Goal: Information Seeking & Learning: Compare options

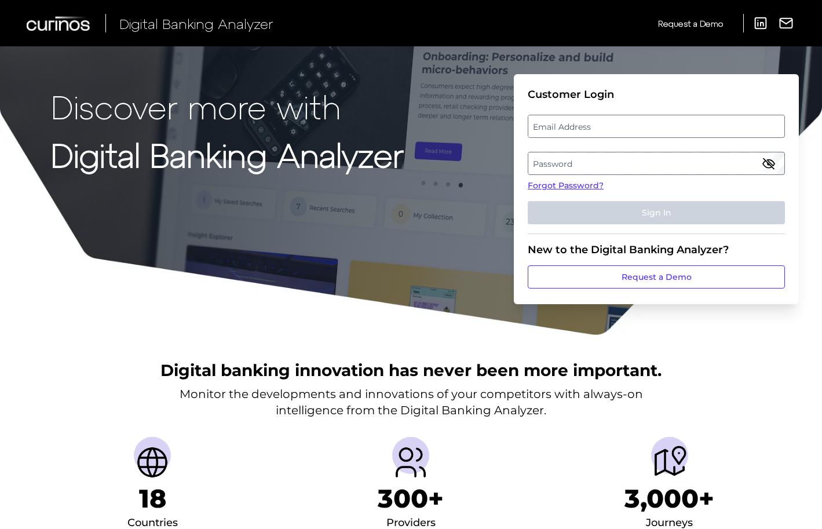
click at [582, 127] on label "Email Address" at bounding box center [655, 126] width 255 height 21
click at [582, 127] on input "email" at bounding box center [656, 126] width 257 height 23
click at [608, 164] on label "Password" at bounding box center [655, 163] width 255 height 21
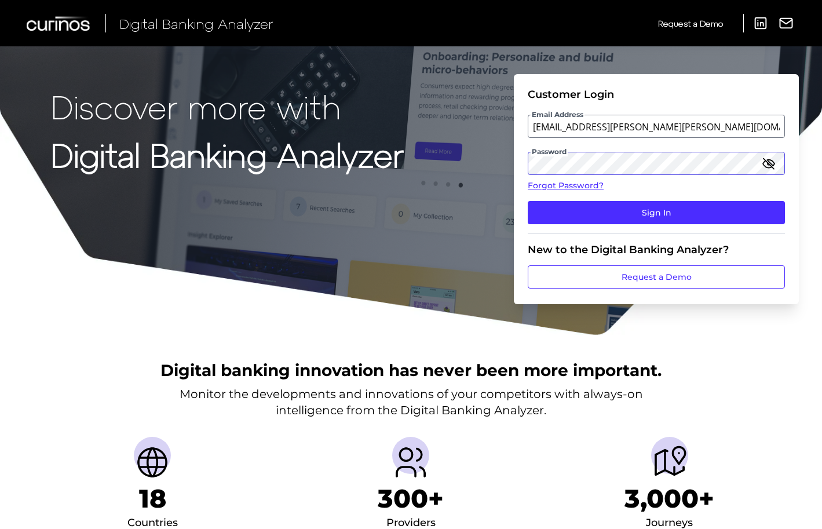
click at [656, 213] on button "Sign In" at bounding box center [656, 212] width 257 height 23
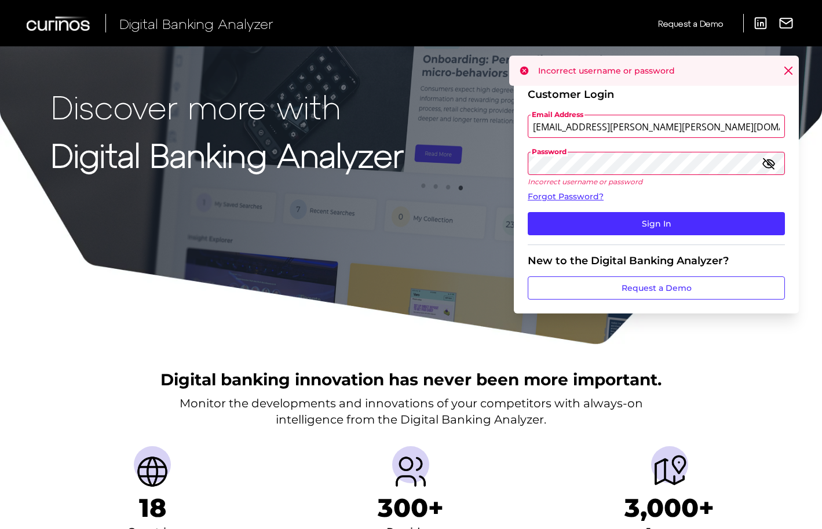
click at [610, 123] on input "[EMAIL_ADDRESS][PERSON_NAME][PERSON_NAME][DOMAIN_NAME]" at bounding box center [656, 126] width 257 height 23
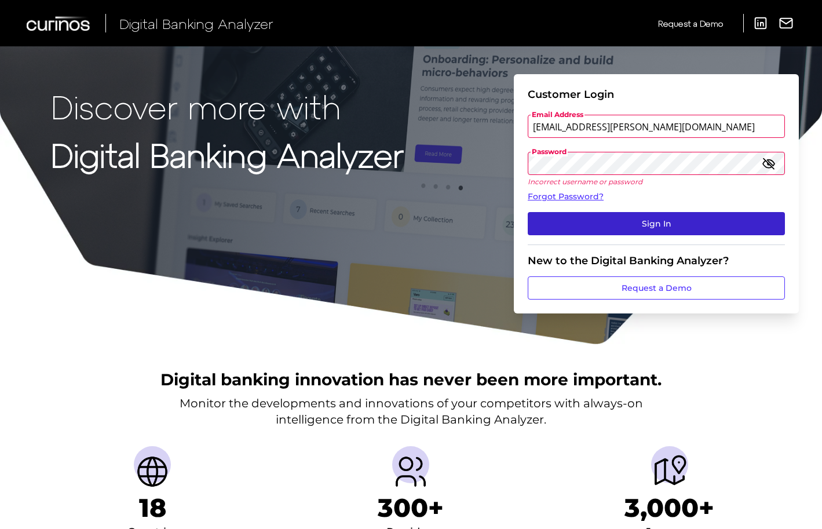
type input "[EMAIL_ADDRESS][PERSON_NAME][DOMAIN_NAME]"
click at [650, 219] on button "Sign In" at bounding box center [656, 223] width 257 height 23
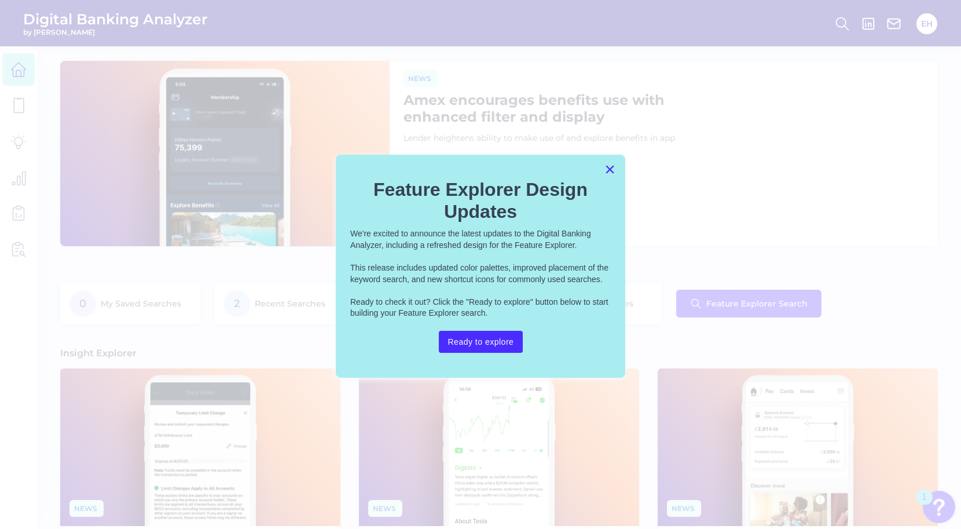
click at [608, 169] on button "×" at bounding box center [610, 169] width 11 height 19
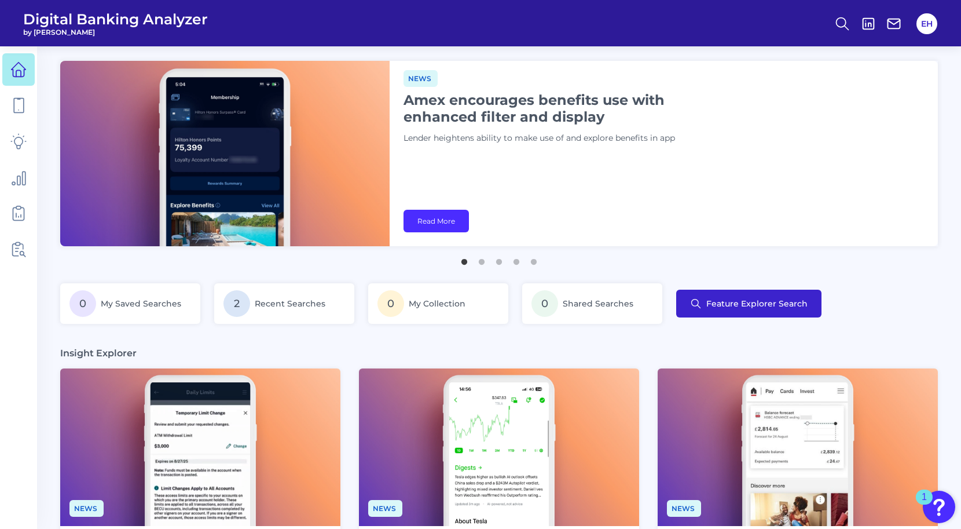
click at [733, 301] on span "Feature Explorer Search" at bounding box center [757, 303] width 101 height 9
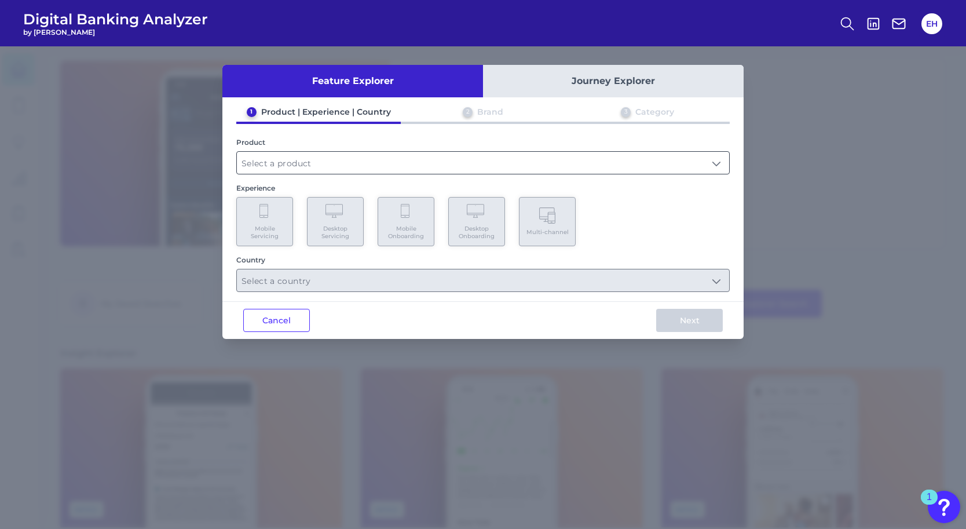
click at [429, 161] on input "text" at bounding box center [483, 163] width 492 height 22
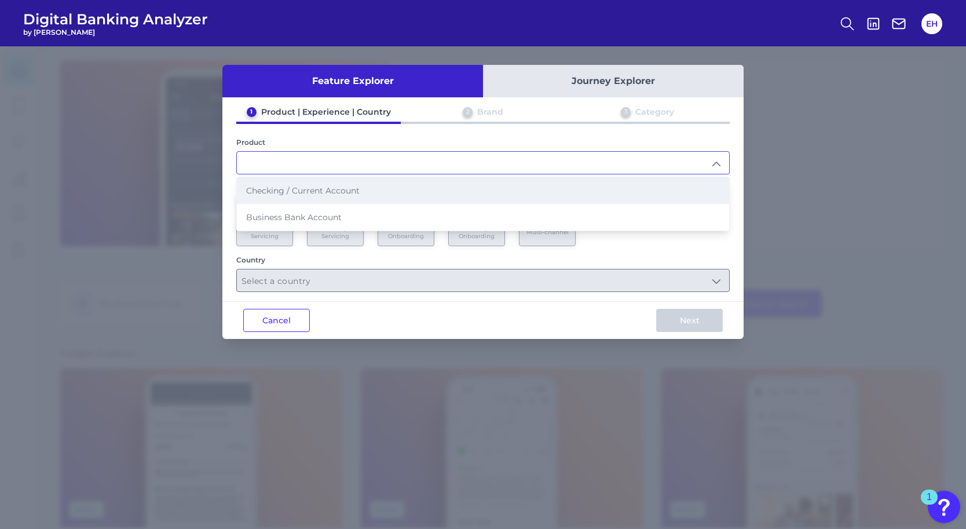
click at [419, 185] on li "Checking / Current Account" at bounding box center [483, 190] width 492 height 27
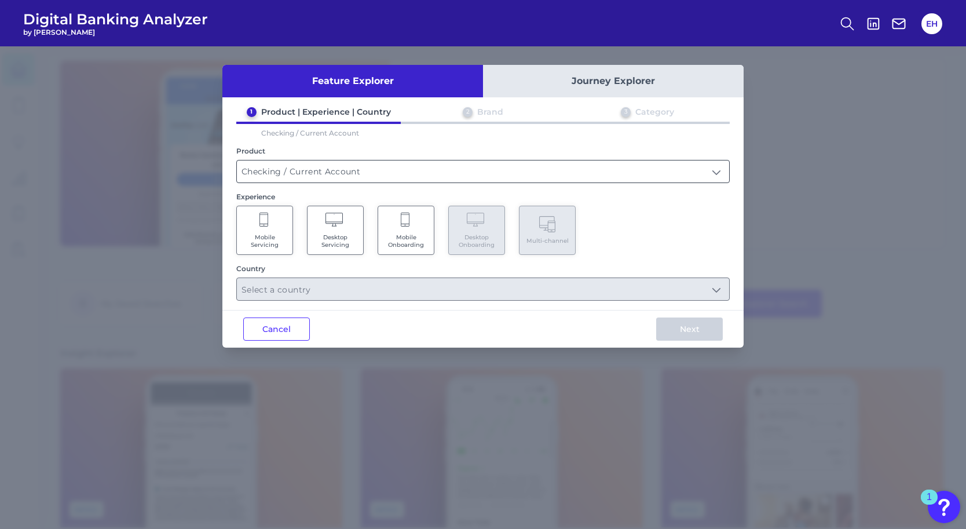
click at [405, 172] on input "Checking / Current Account" at bounding box center [483, 171] width 492 height 22
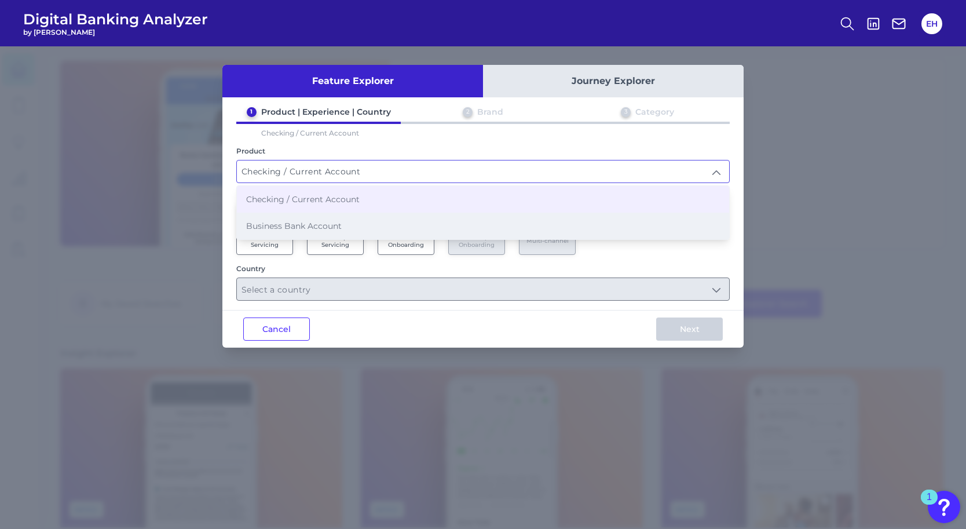
click at [398, 221] on li "Business Bank Account" at bounding box center [483, 226] width 492 height 27
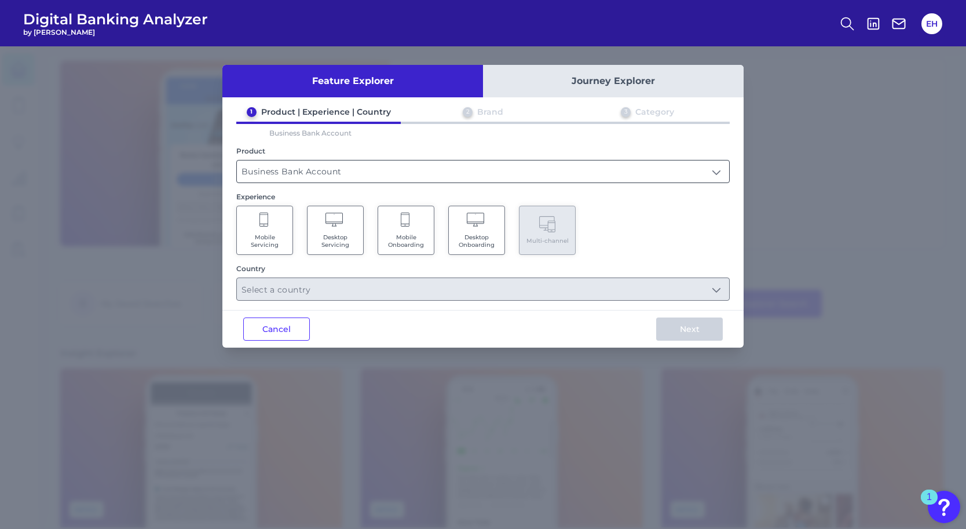
click at [372, 176] on input "Business Bank Account" at bounding box center [483, 171] width 492 height 22
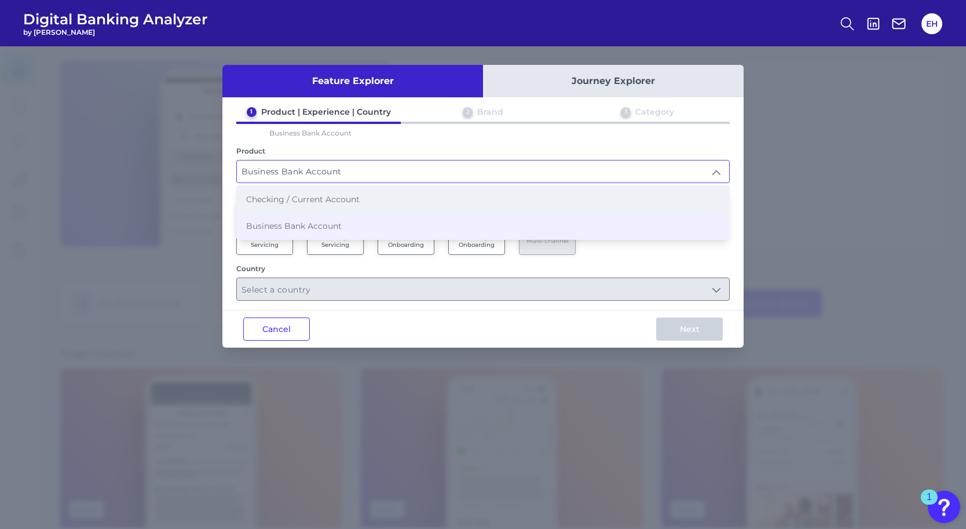
click at [375, 195] on li "Checking / Current Account" at bounding box center [483, 199] width 492 height 27
type input "Checking / Current Account"
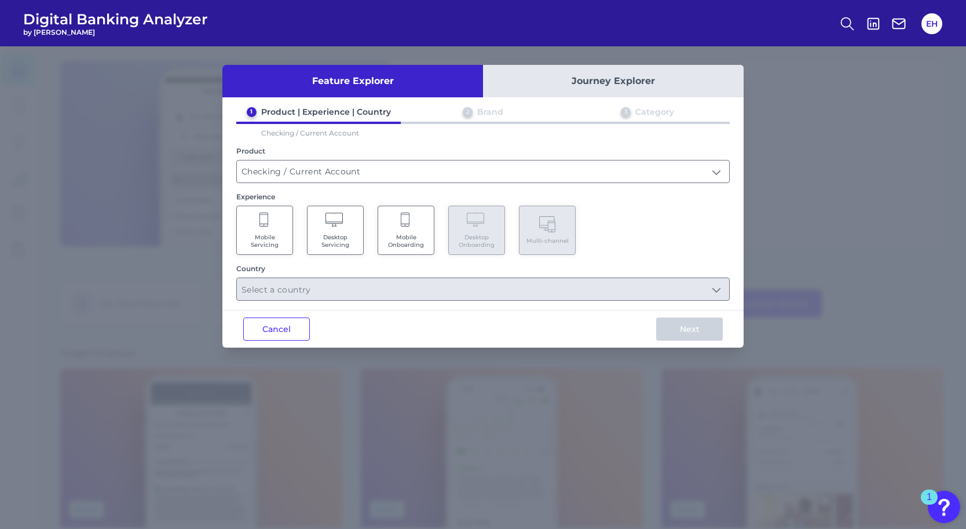
click at [401, 226] on icon at bounding box center [406, 221] width 10 height 16
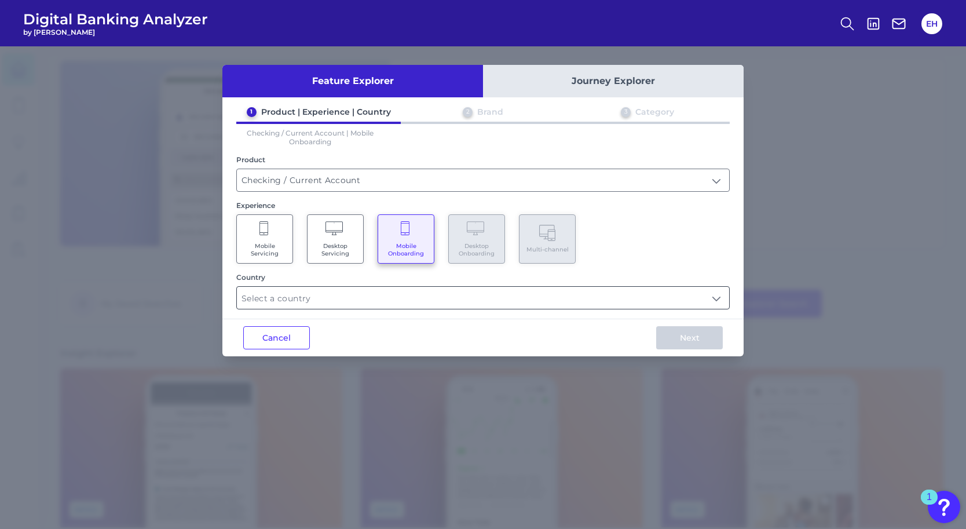
click at [456, 294] on input "text" at bounding box center [483, 298] width 492 height 22
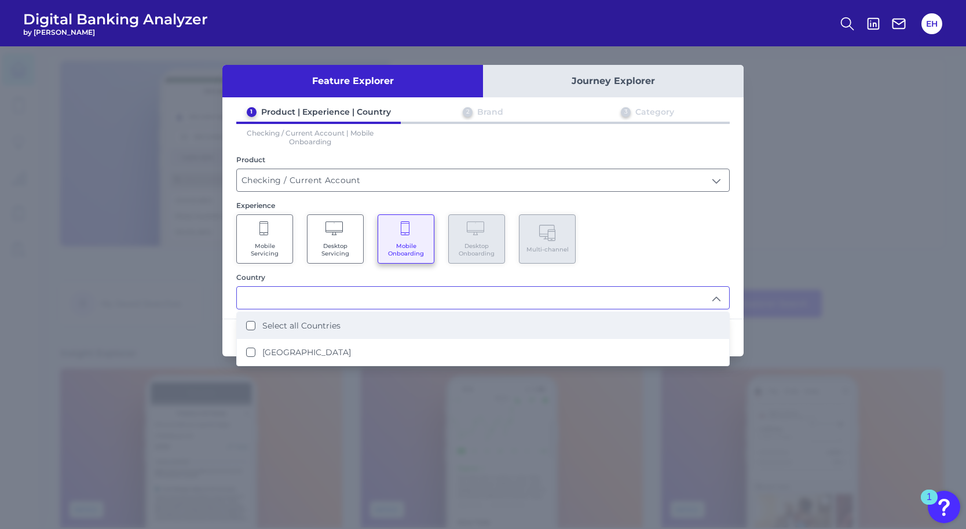
click at [455, 317] on li "Select all Countries" at bounding box center [483, 325] width 492 height 27
type input "Select all Countries"
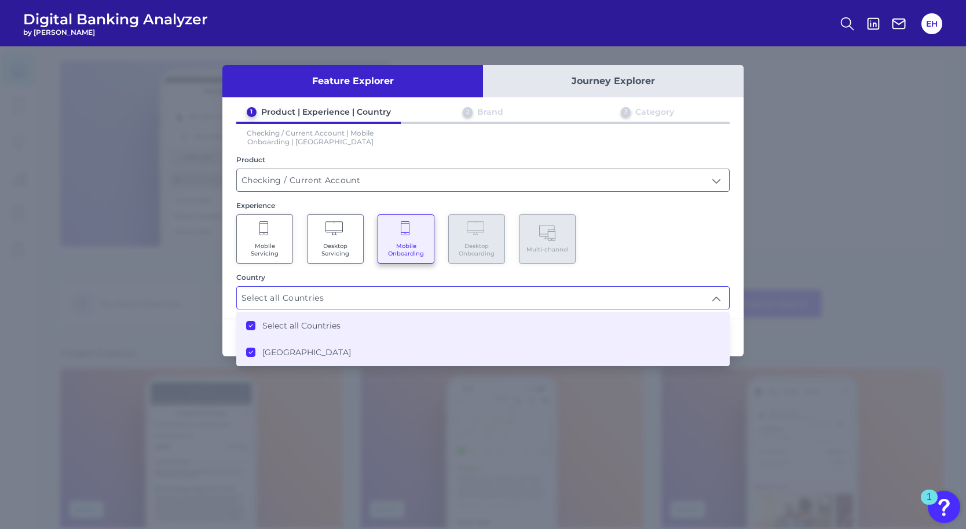
click at [687, 276] on div "Country" at bounding box center [482, 277] width 493 height 9
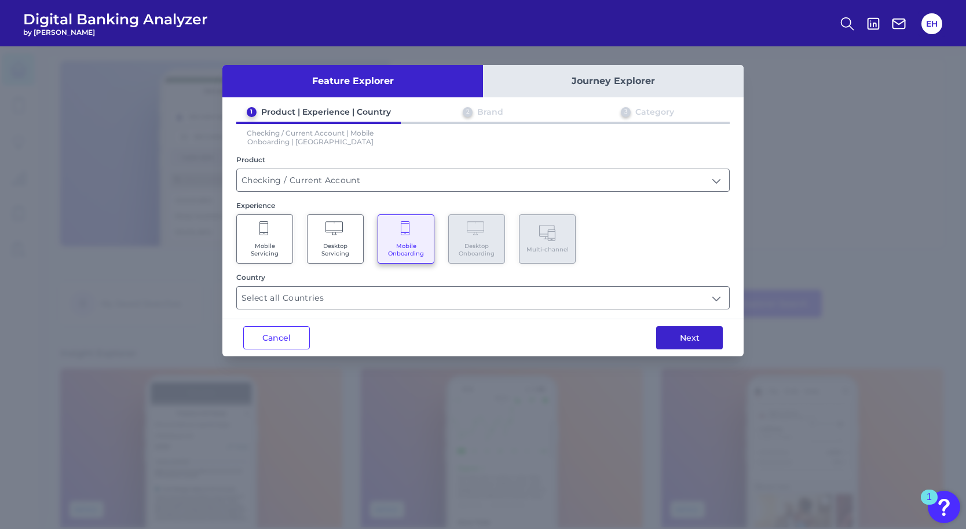
click at [695, 331] on button "Next" at bounding box center [689, 337] width 67 height 23
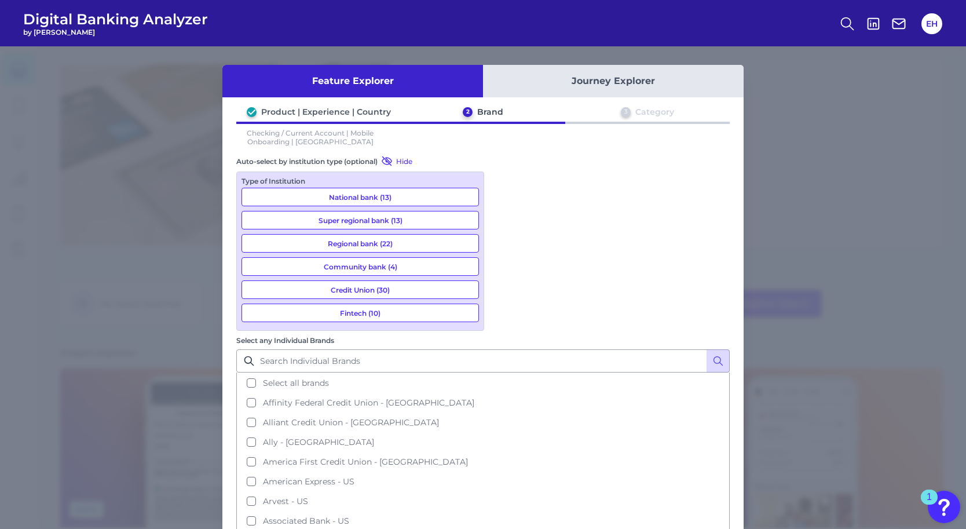
click at [396, 196] on button "National bank (13)" at bounding box center [360, 197] width 237 height 19
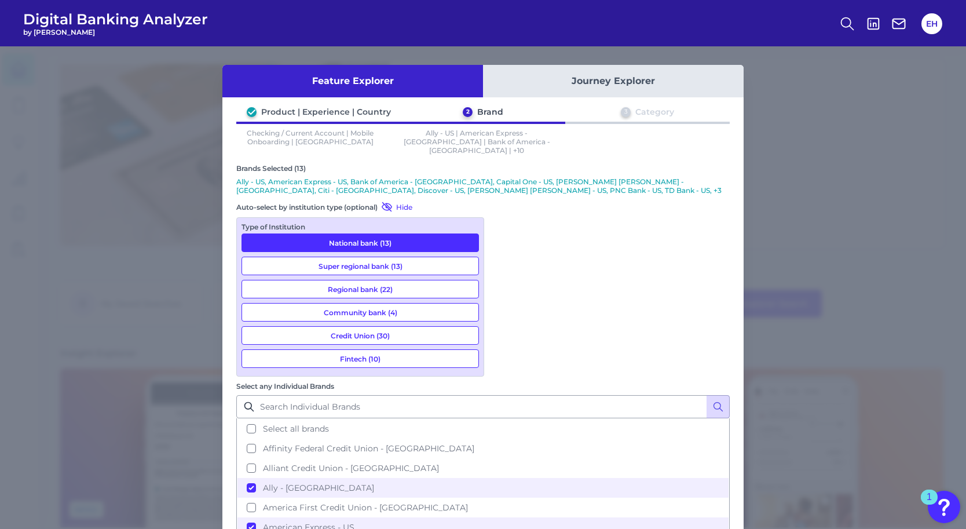
click at [419, 257] on button "Super regional bank (13)" at bounding box center [360, 266] width 237 height 19
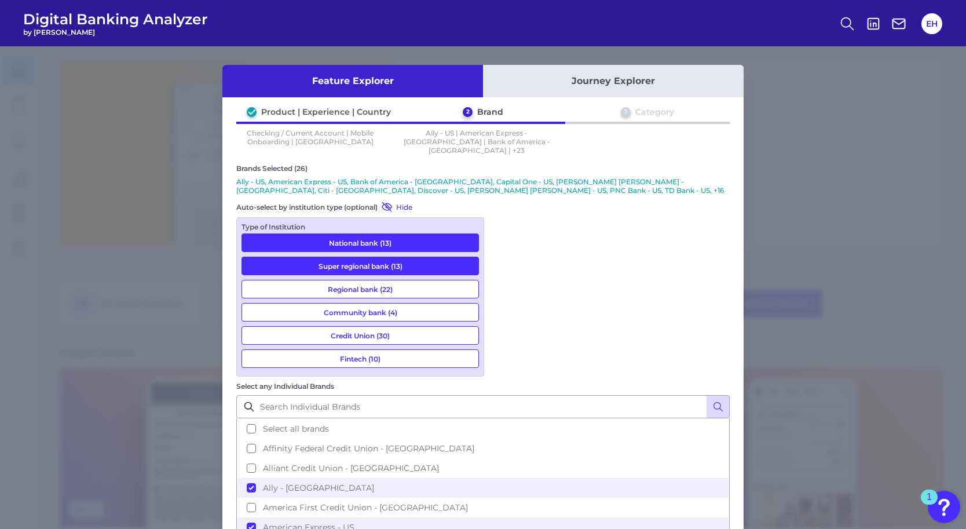
click at [422, 280] on button "Regional bank (22)" at bounding box center [360, 289] width 237 height 19
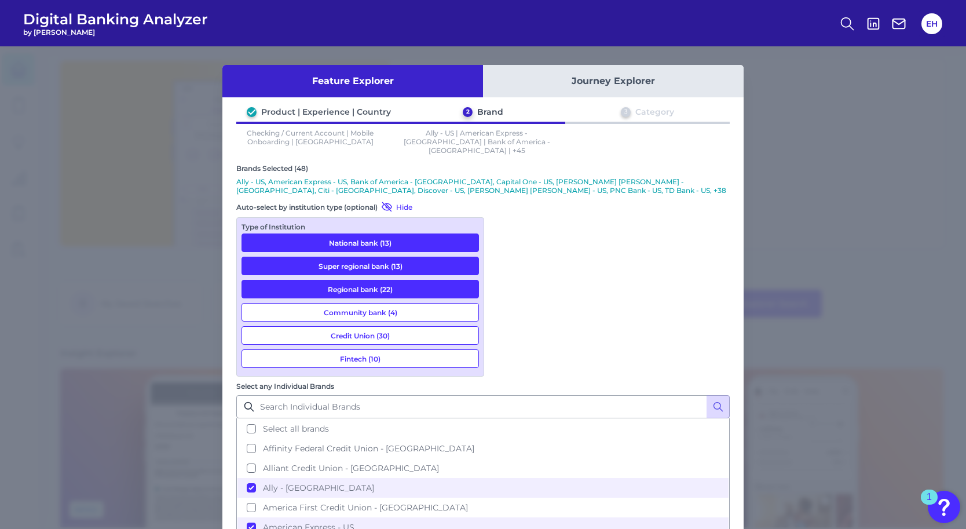
click at [381, 352] on button "Fintech (10)" at bounding box center [360, 358] width 237 height 19
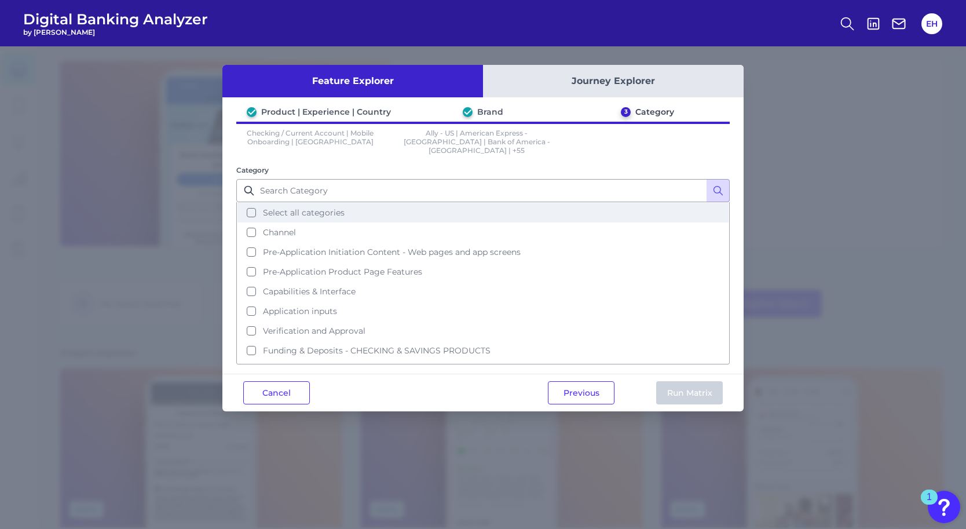
click at [253, 204] on button "Select all categories" at bounding box center [482, 213] width 491 height 20
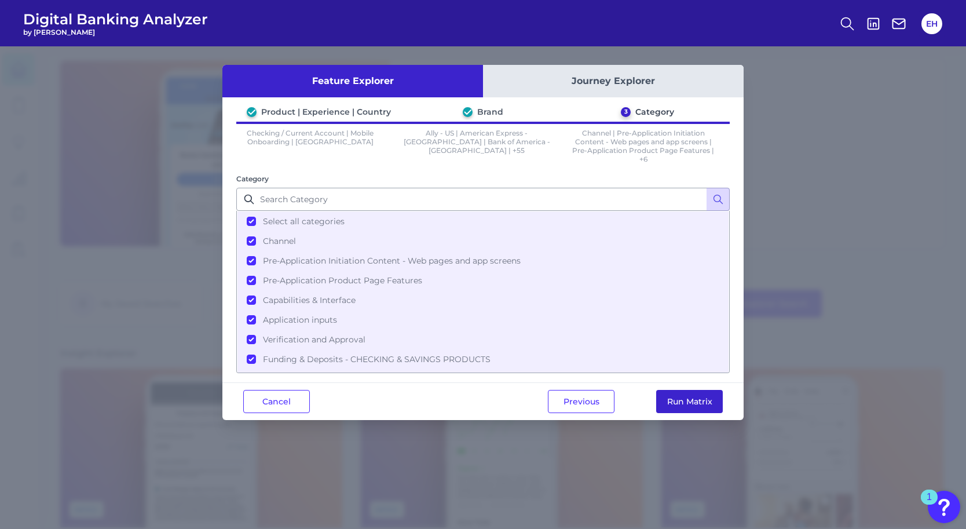
click at [683, 403] on button "Run Matrix" at bounding box center [689, 401] width 67 height 23
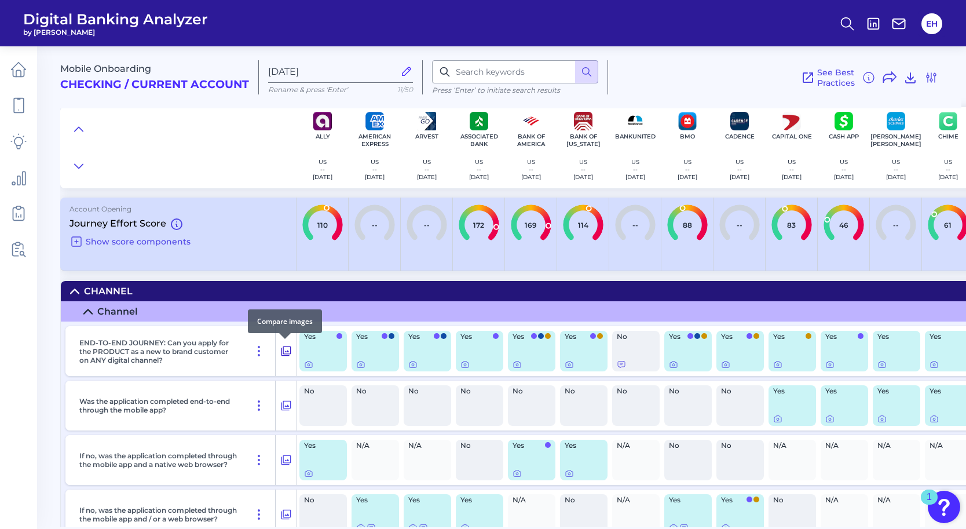
click at [288, 350] on icon at bounding box center [286, 351] width 12 height 14
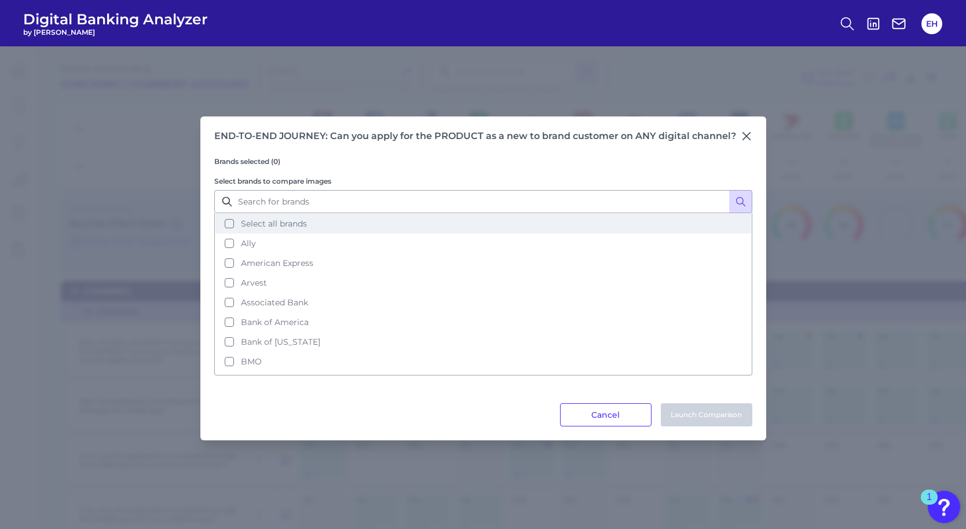
click at [228, 222] on button "Select all brands" at bounding box center [483, 224] width 536 height 20
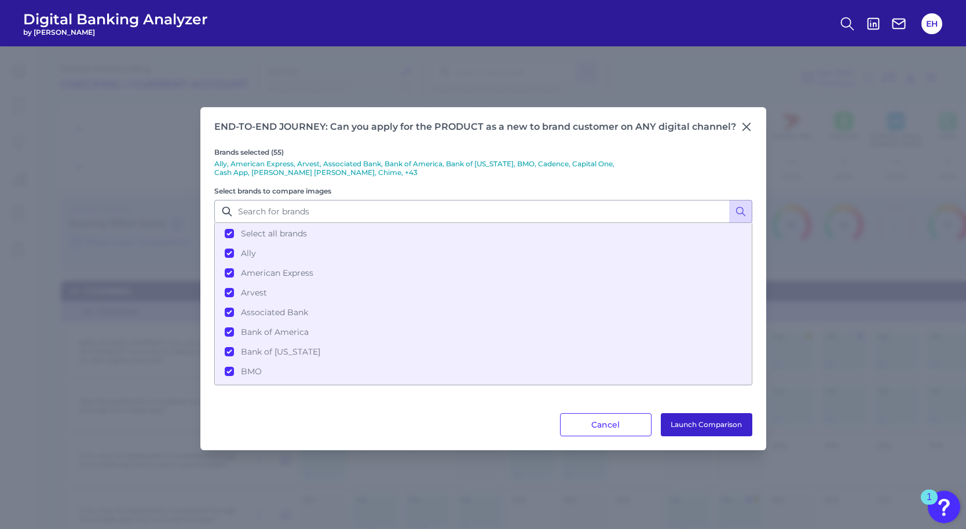
click at [690, 426] on button "Launch Comparison" at bounding box center [707, 424] width 92 height 23
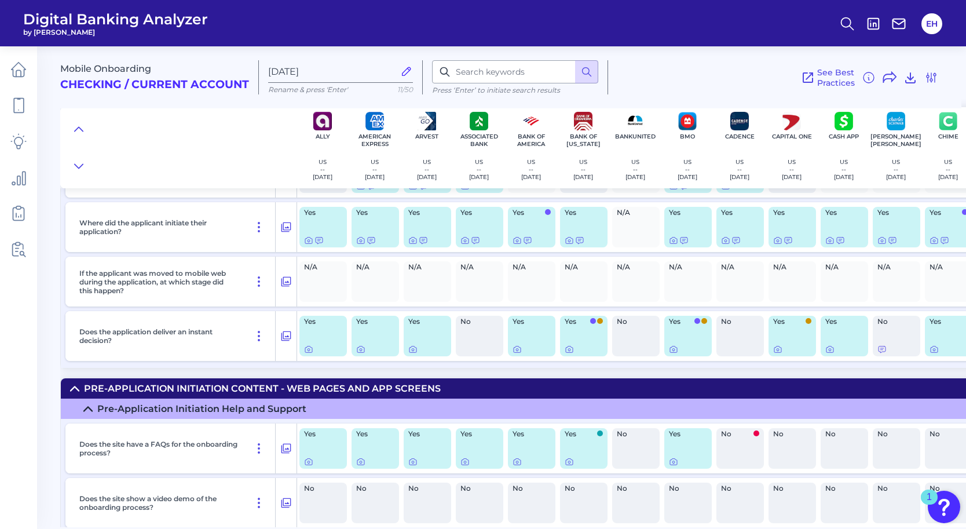
scroll to position [422, 0]
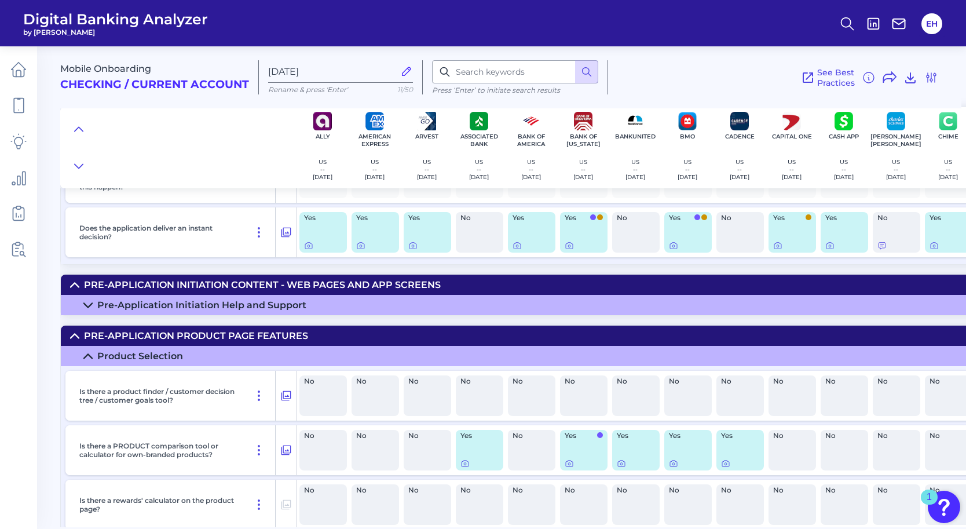
scroll to position [447, 0]
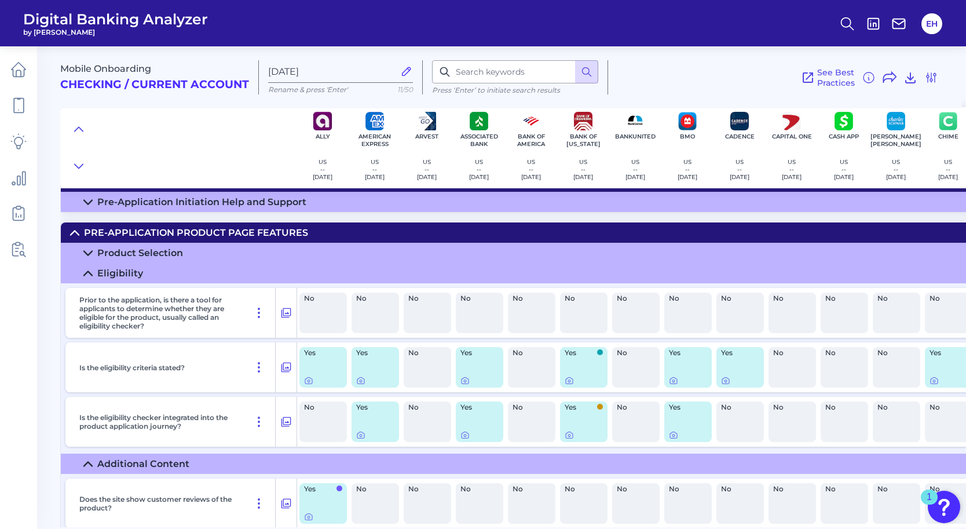
scroll to position [620, 0]
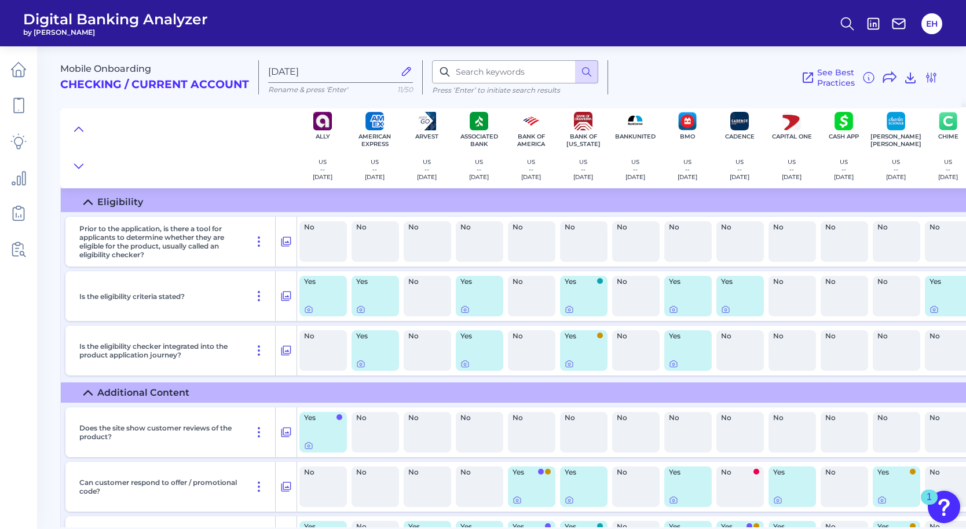
click at [185, 390] on div "Additional Content" at bounding box center [143, 392] width 92 height 11
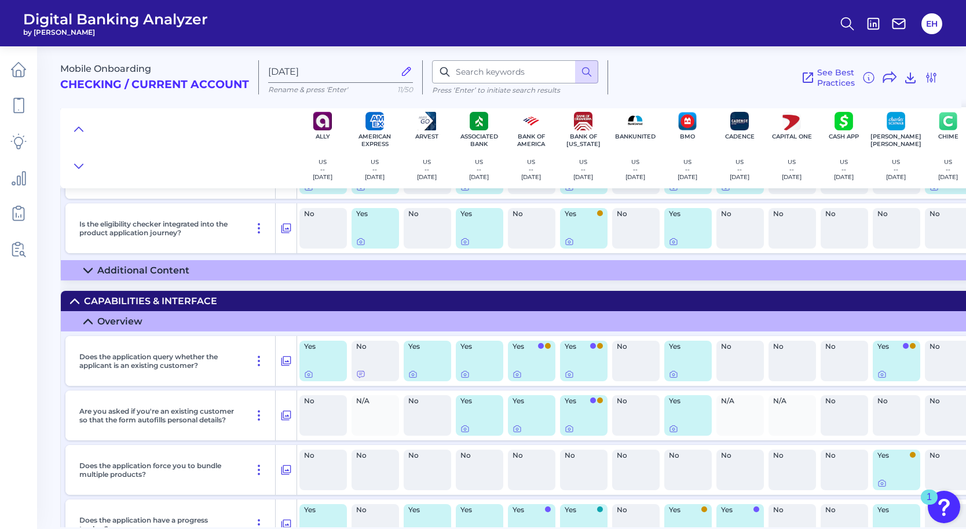
scroll to position [749, 0]
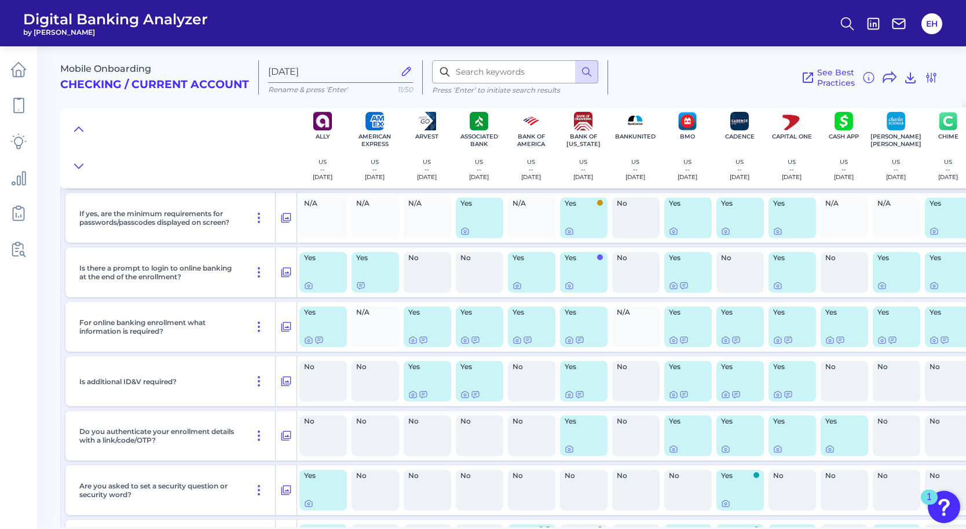
scroll to position [5972, 0]
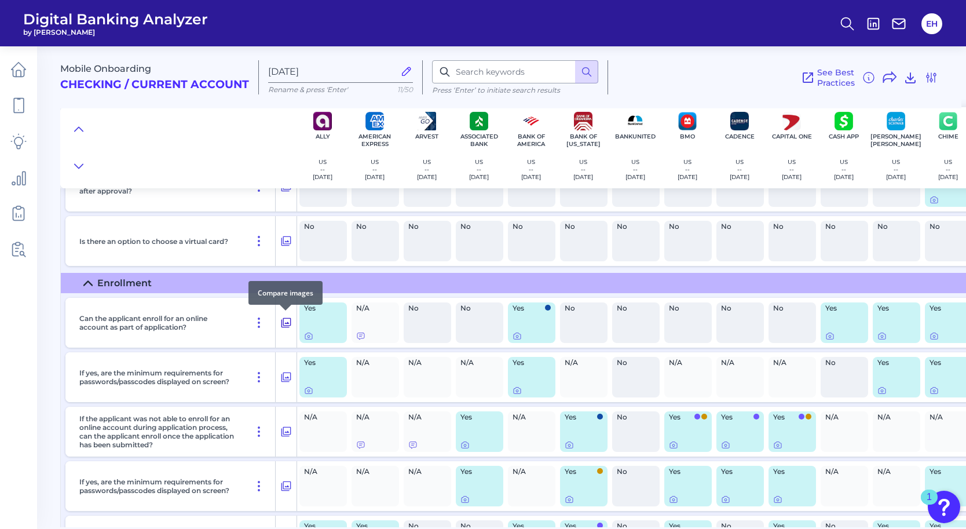
click at [285, 323] on icon at bounding box center [286, 323] width 12 height 14
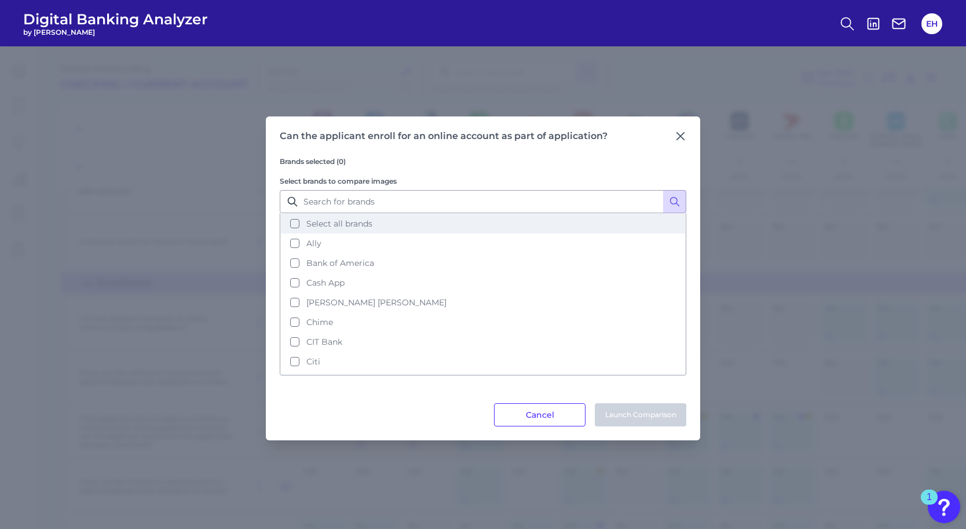
click at [295, 222] on button "Select all brands" at bounding box center [483, 224] width 404 height 20
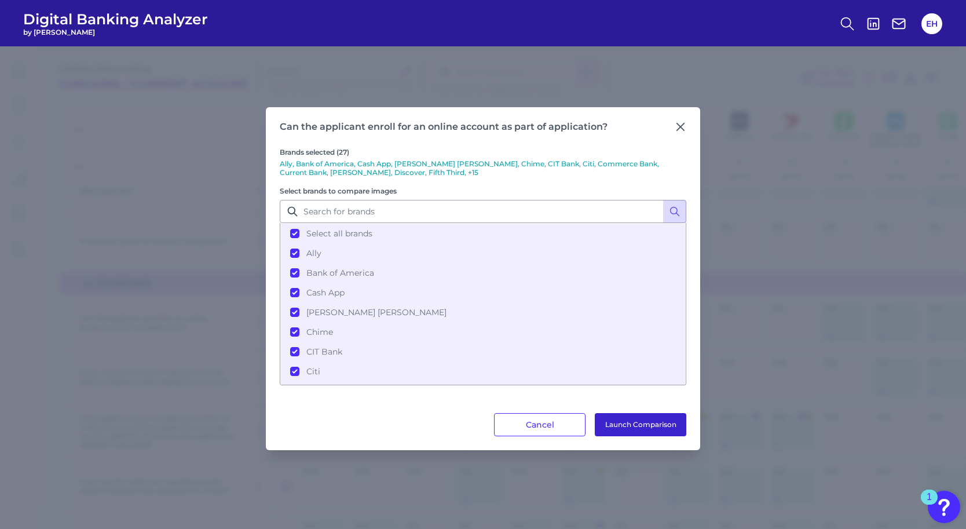
click at [610, 423] on button "Launch Comparison" at bounding box center [641, 424] width 92 height 23
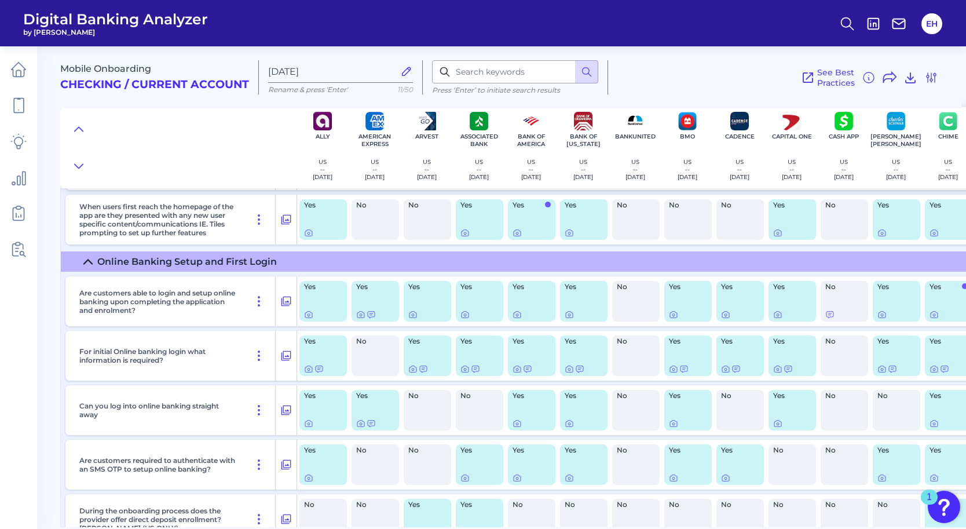
scroll to position [7382, 0]
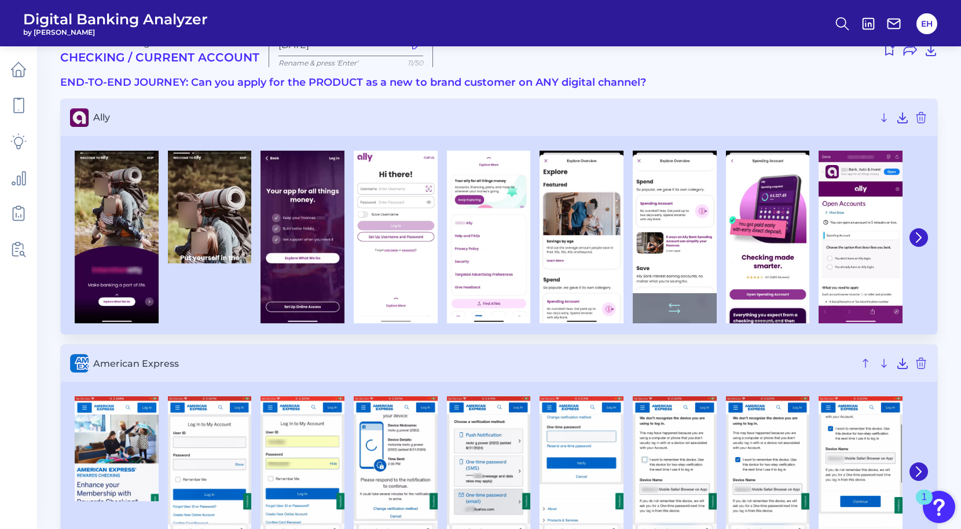
scroll to position [27, 0]
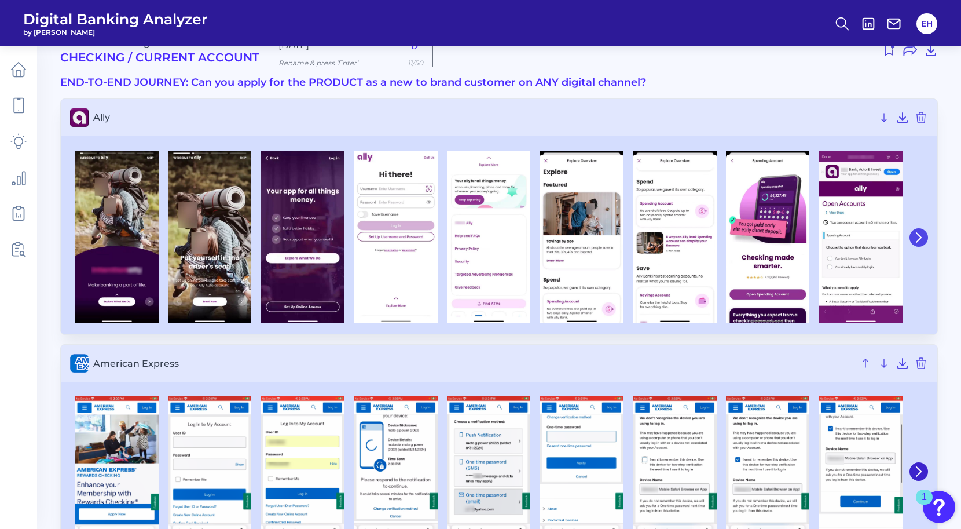
click at [915, 236] on icon at bounding box center [919, 237] width 10 height 10
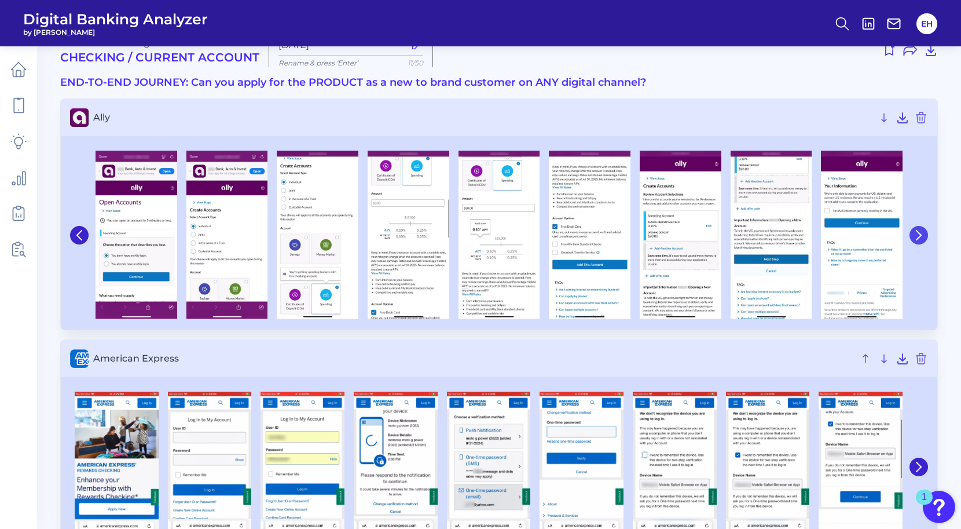
click at [918, 229] on button at bounding box center [919, 235] width 19 height 19
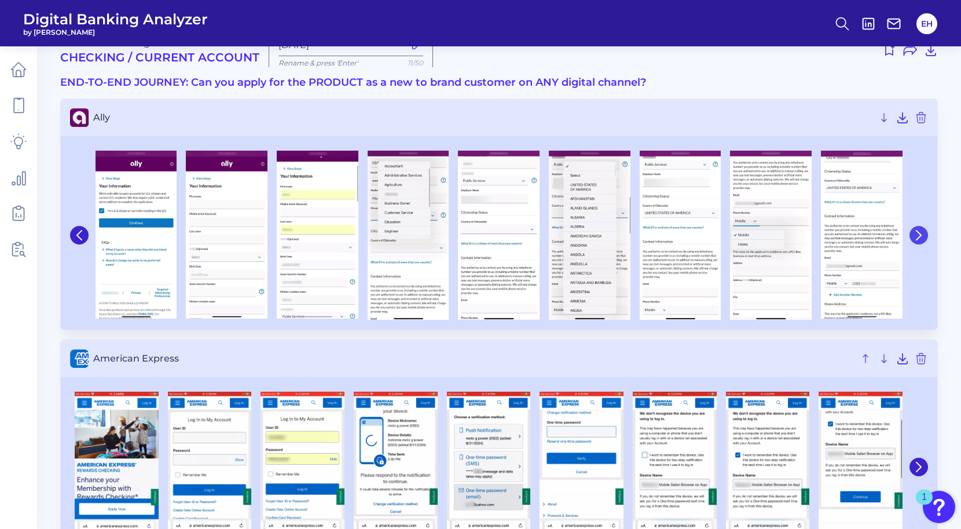
click at [919, 228] on button at bounding box center [919, 235] width 19 height 19
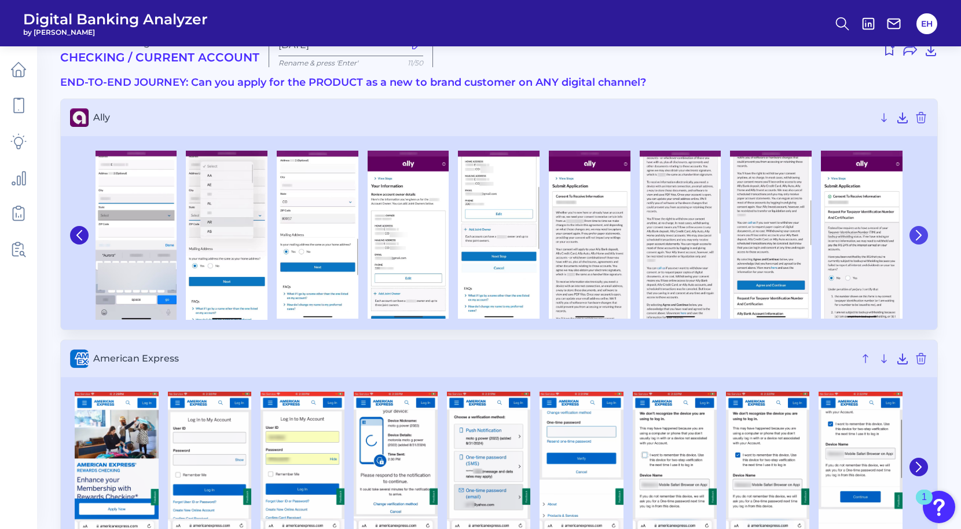
click at [919, 228] on button at bounding box center [919, 235] width 19 height 19
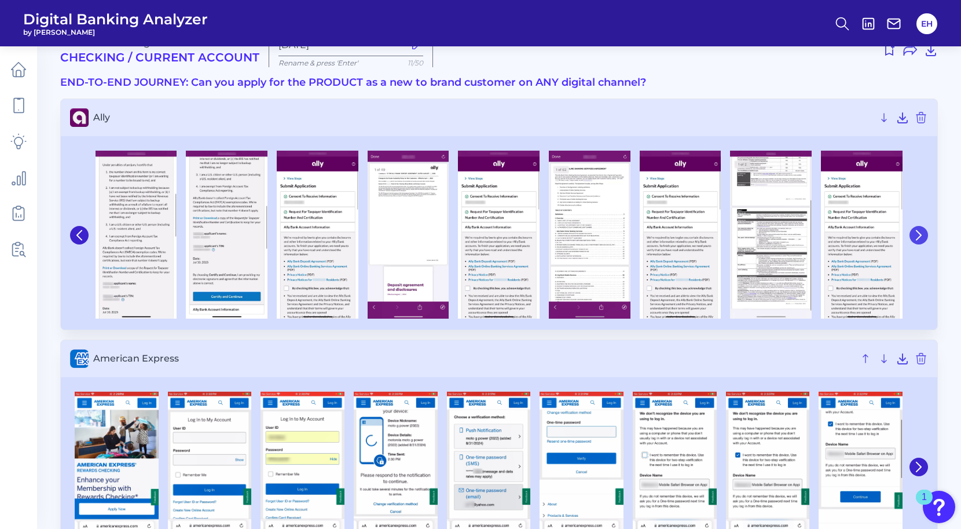
click at [921, 232] on icon at bounding box center [919, 235] width 10 height 10
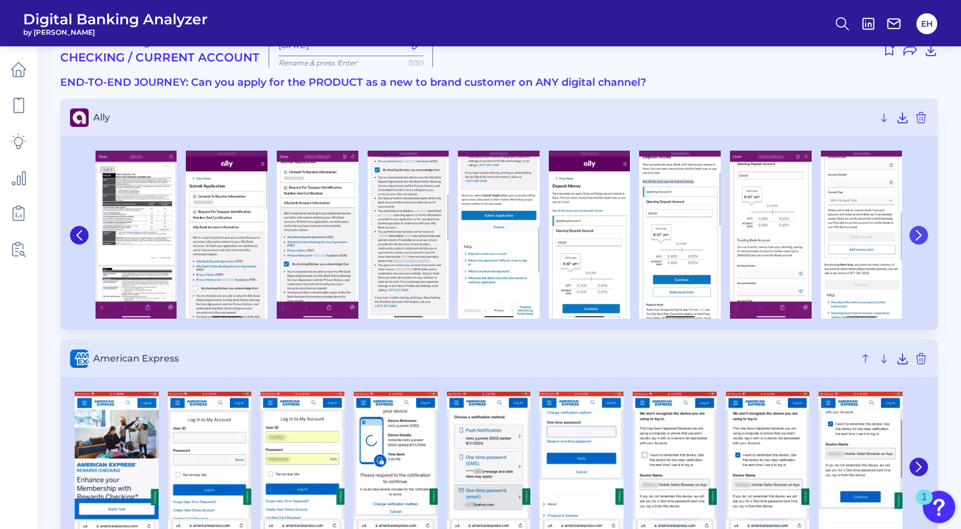
click at [921, 232] on icon at bounding box center [919, 235] width 10 height 10
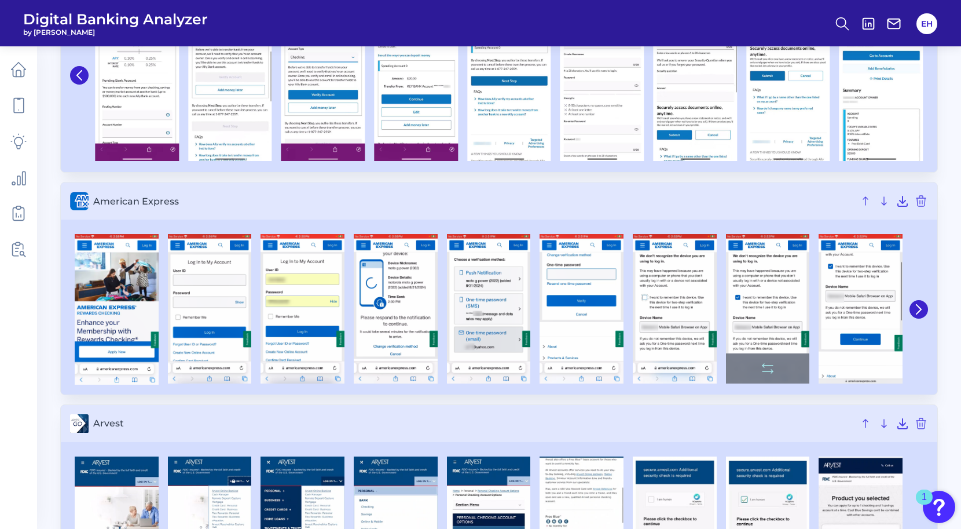
scroll to position [188, 0]
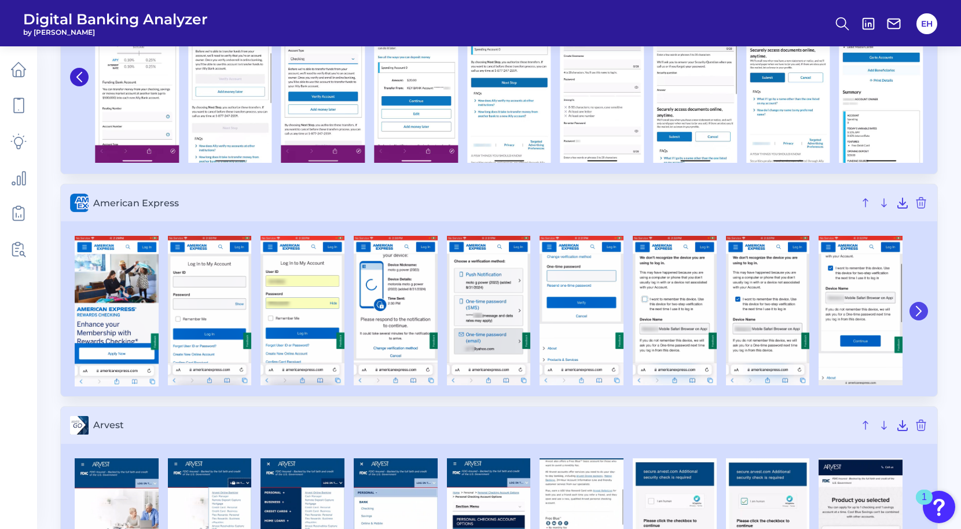
click at [919, 309] on icon at bounding box center [919, 311] width 10 height 10
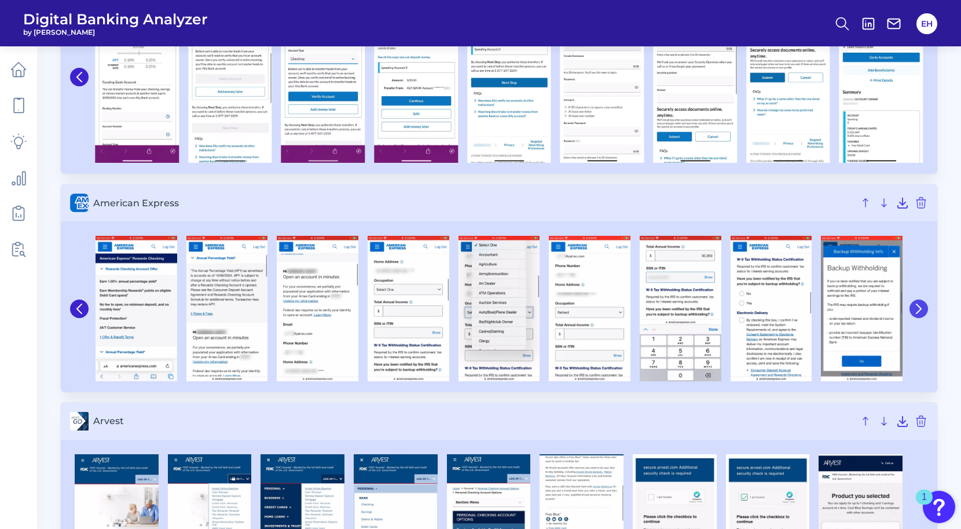
click at [919, 312] on icon at bounding box center [919, 308] width 5 height 9
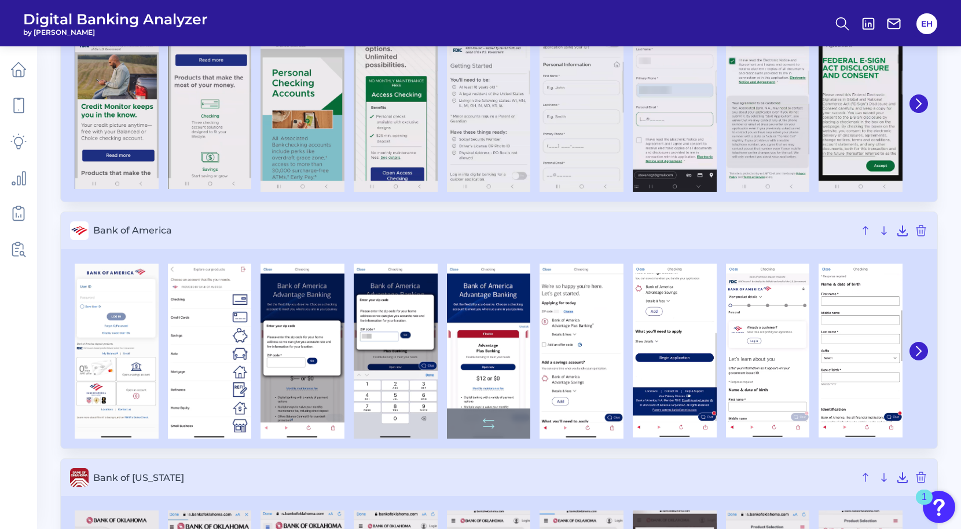
scroll to position [879, 0]
click at [923, 348] on icon at bounding box center [919, 351] width 10 height 10
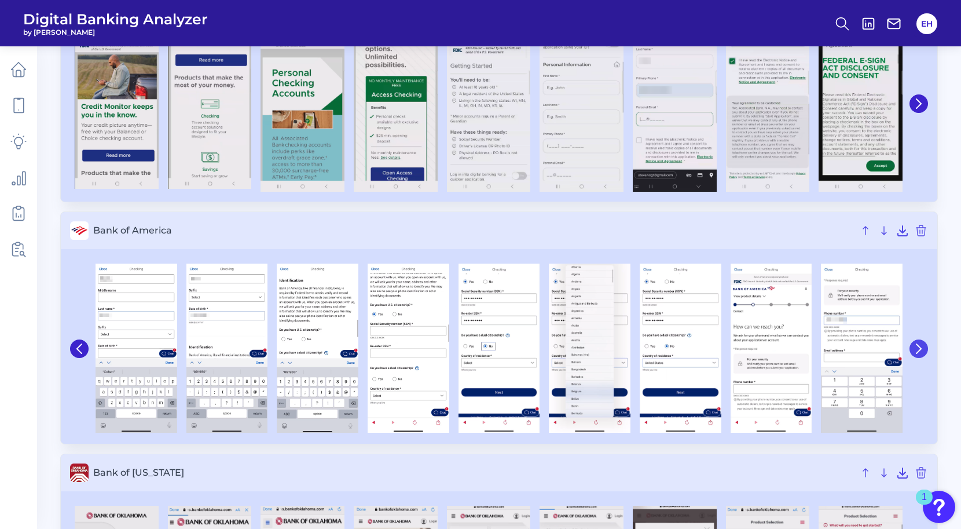
click at [923, 348] on icon at bounding box center [919, 348] width 10 height 10
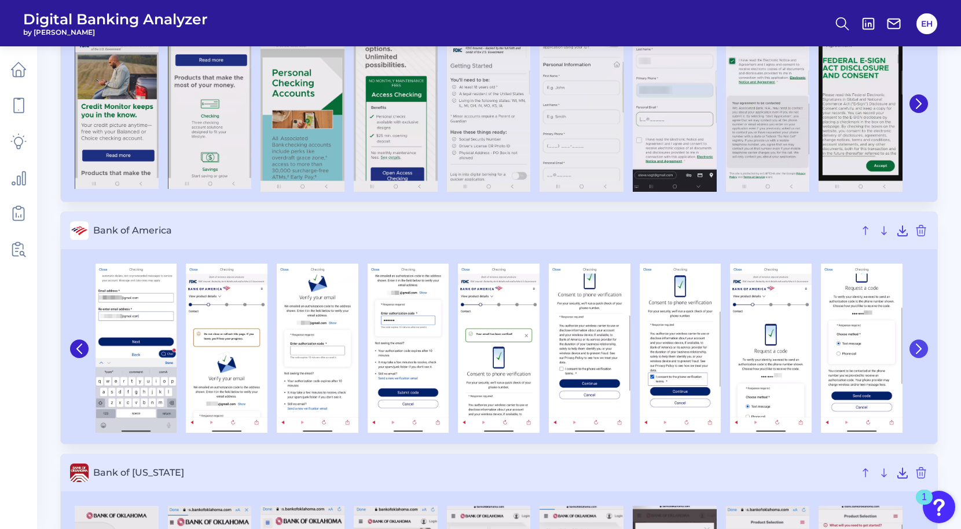
click at [923, 348] on icon at bounding box center [919, 348] width 10 height 10
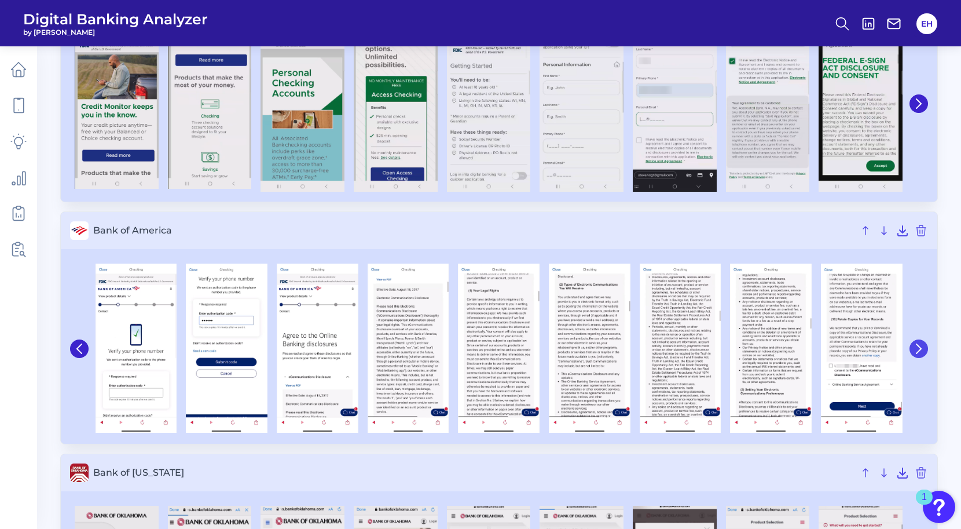
click at [923, 348] on icon at bounding box center [919, 348] width 10 height 10
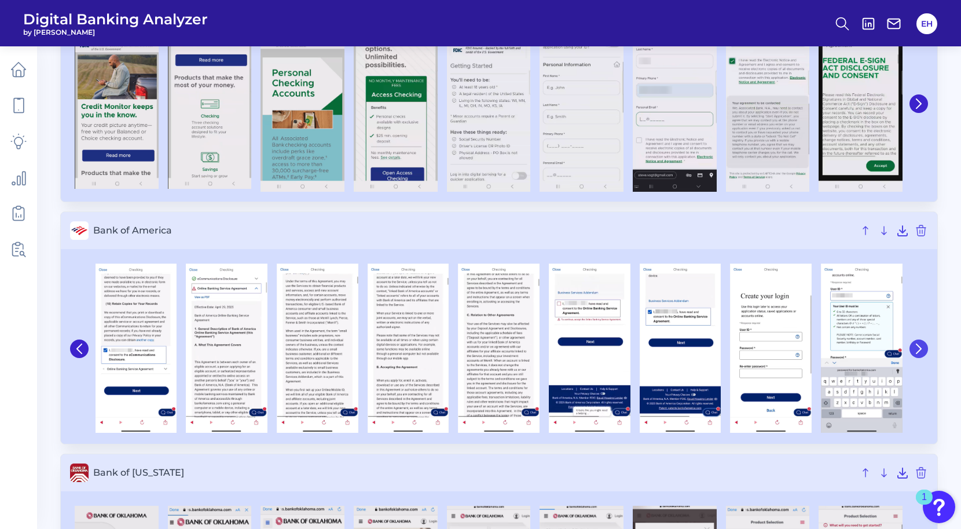
click at [923, 348] on icon at bounding box center [919, 348] width 10 height 10
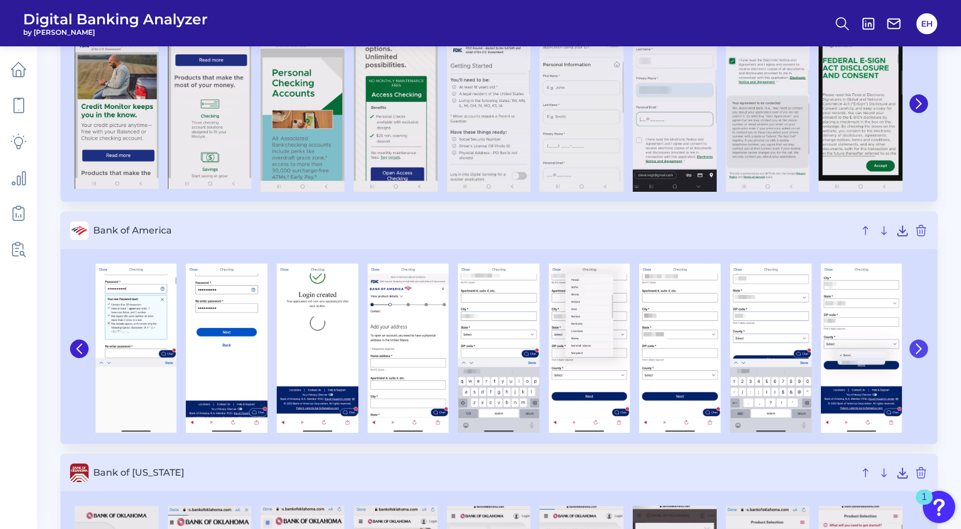
click at [923, 348] on icon at bounding box center [919, 348] width 10 height 10
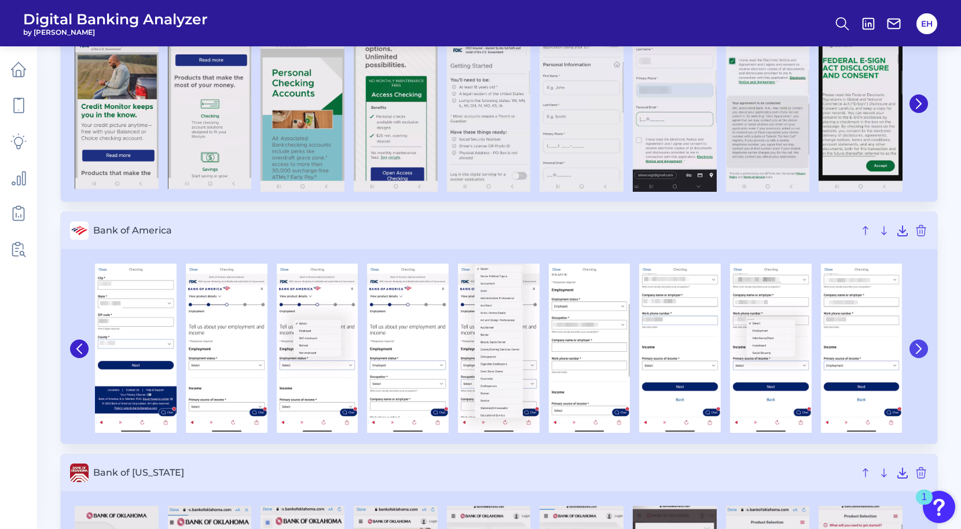
click at [923, 348] on icon at bounding box center [919, 348] width 10 height 10
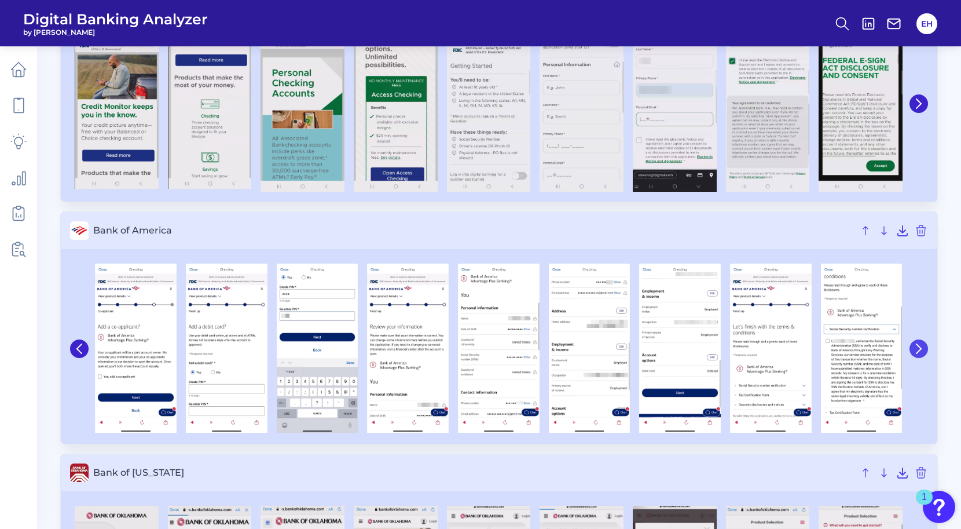
click at [923, 348] on icon at bounding box center [919, 348] width 10 height 10
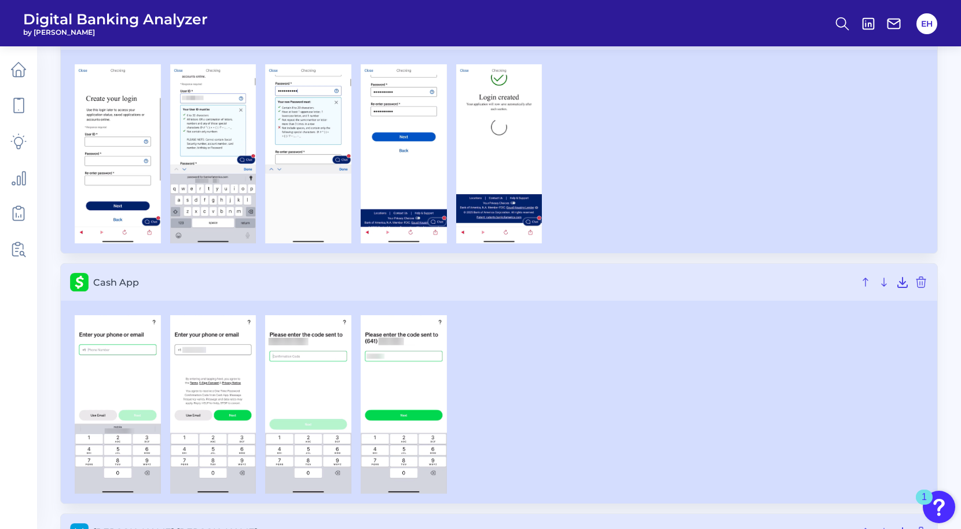
scroll to position [422, 0]
